Goal: Find specific page/section: Find specific page/section

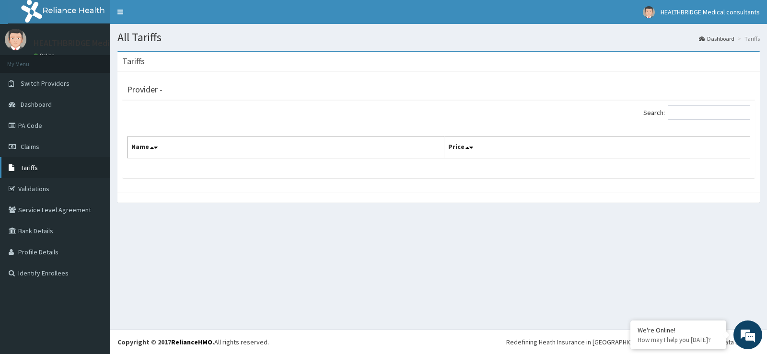
click at [49, 168] on link "Tariffs" at bounding box center [55, 167] width 110 height 21
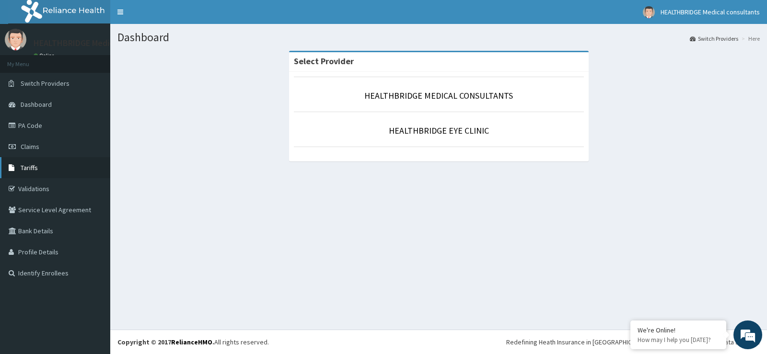
click at [34, 164] on span "Tariffs" at bounding box center [29, 168] width 17 height 9
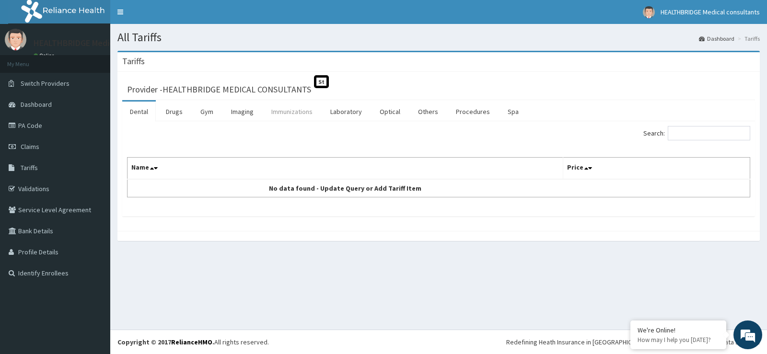
click at [288, 113] on link "Immunizations" at bounding box center [292, 112] width 57 height 20
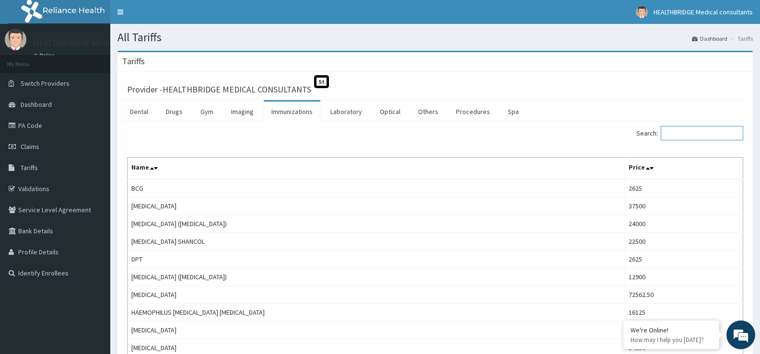
click at [728, 129] on input "Search:" at bounding box center [702, 133] width 82 height 14
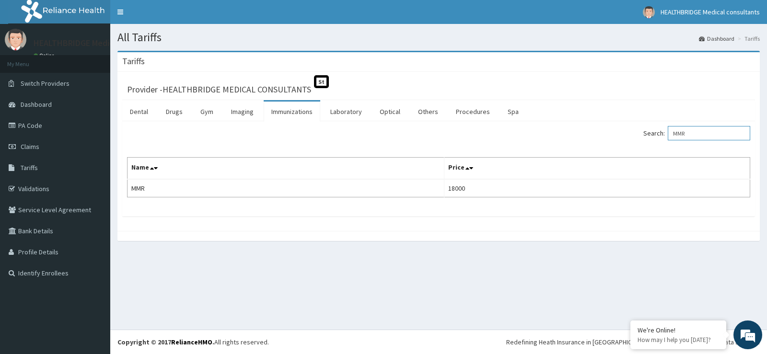
type input "MMR"
click at [23, 128] on link "PA Code" at bounding box center [55, 125] width 110 height 21
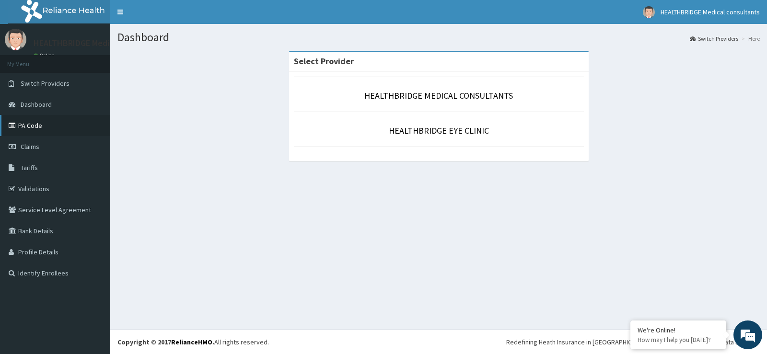
click at [61, 125] on link "PA Code" at bounding box center [55, 125] width 110 height 21
